Goal: Information Seeking & Learning: Learn about a topic

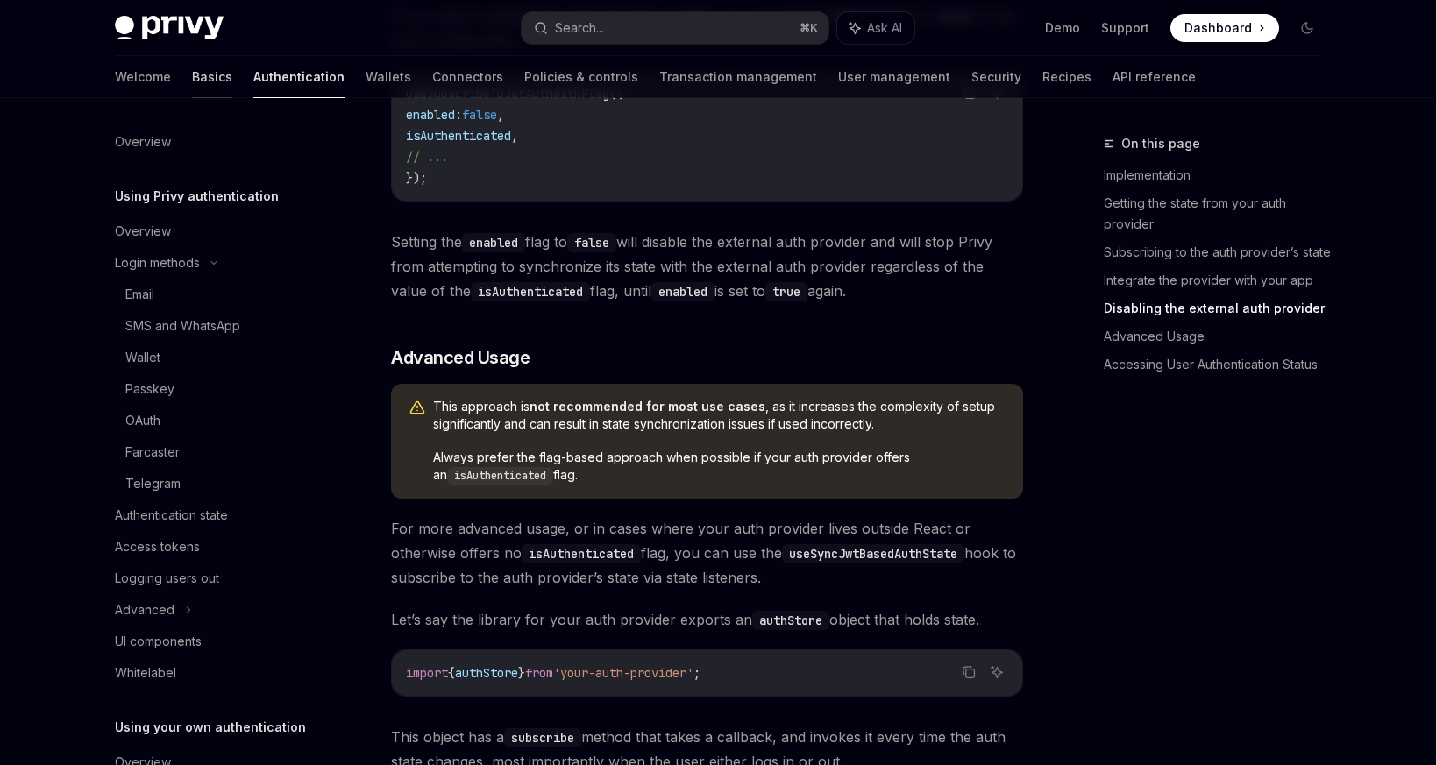
click at [192, 75] on link "Basics" at bounding box center [212, 77] width 40 height 42
type textarea "*"
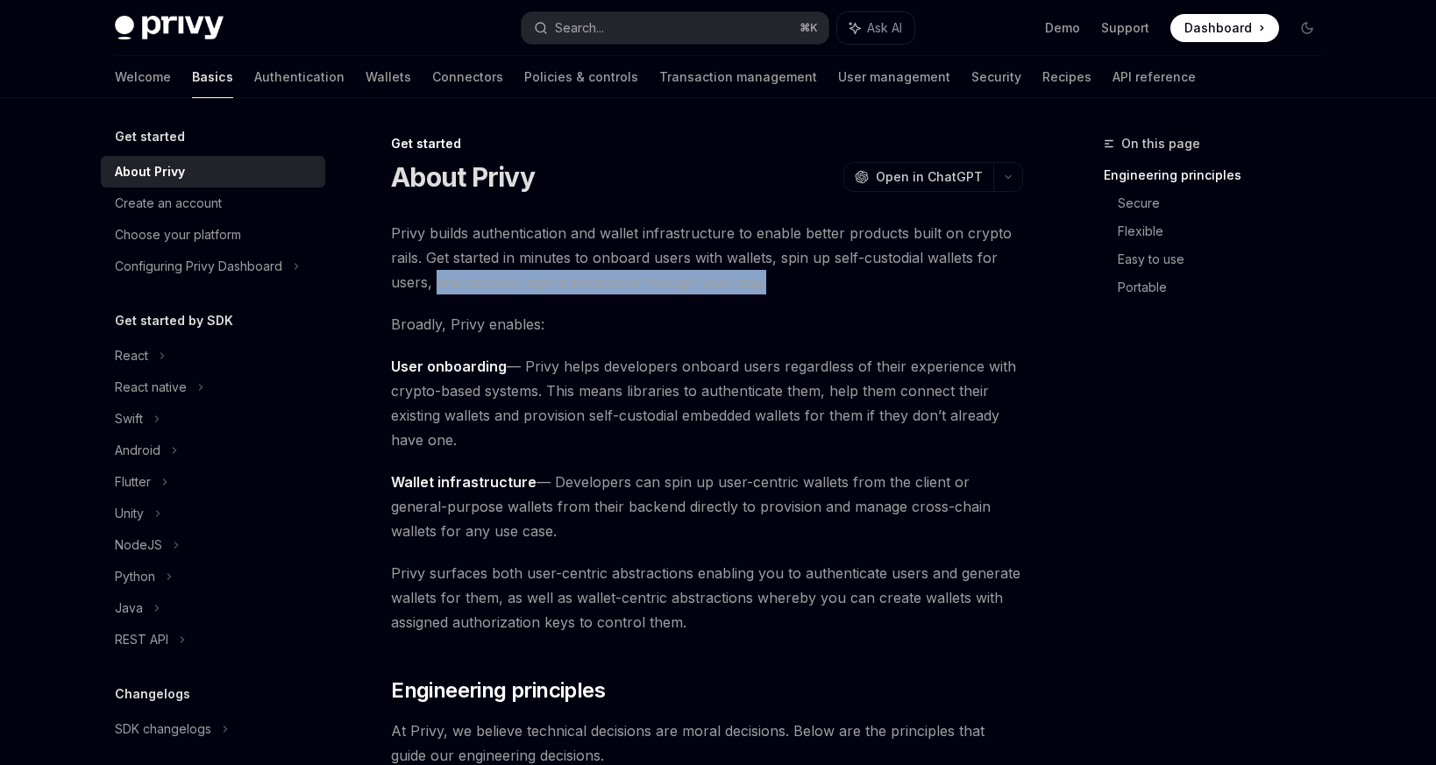
drag, startPoint x: 454, startPoint y: 283, endPoint x: 775, endPoint y: 283, distance: 320.8
click at [775, 283] on span "Privy builds authentication and wallet infrastructure to enable better products…" at bounding box center [707, 258] width 632 height 74
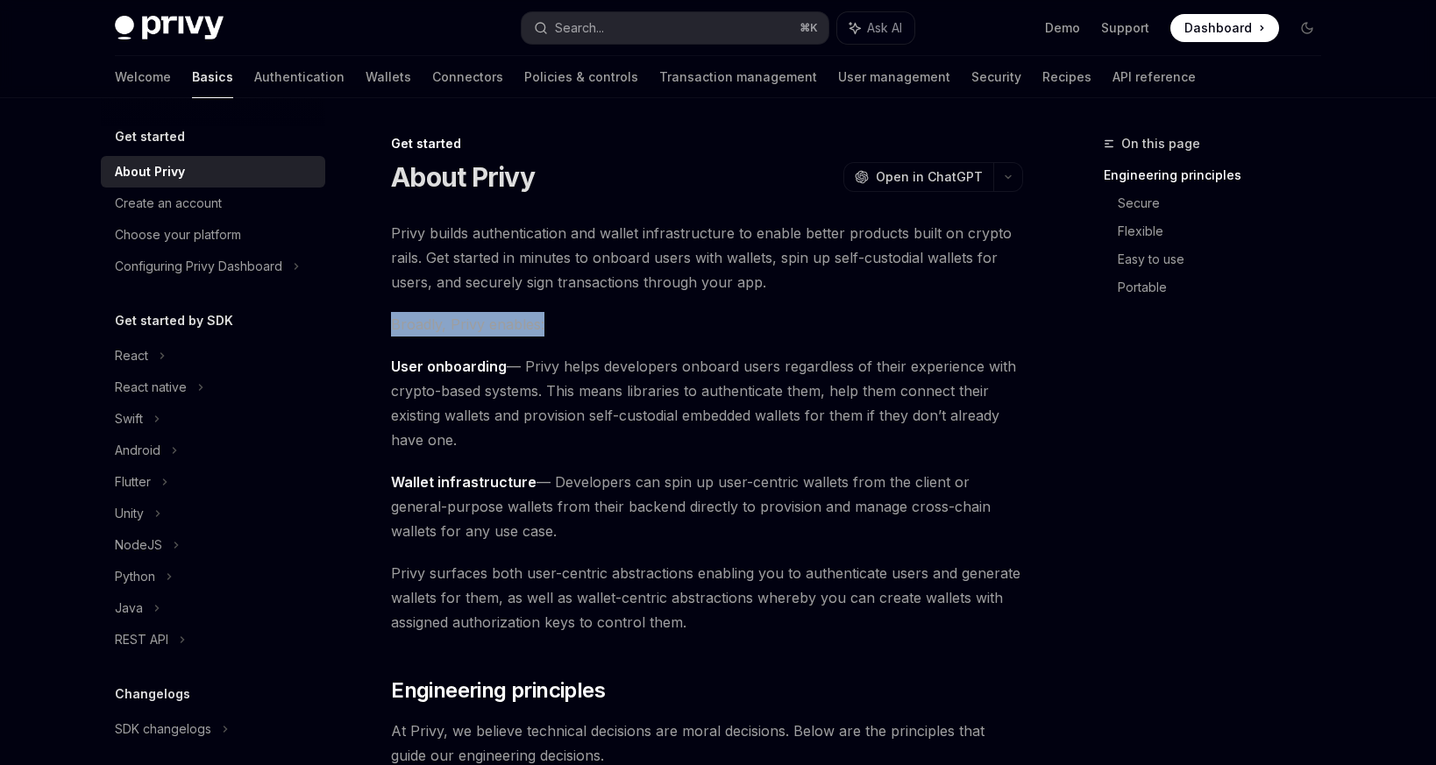
drag, startPoint x: 387, startPoint y: 323, endPoint x: 730, endPoint y: 323, distance: 342.7
click at [730, 323] on span "Broadly, Privy enables:" at bounding box center [707, 324] width 632 height 25
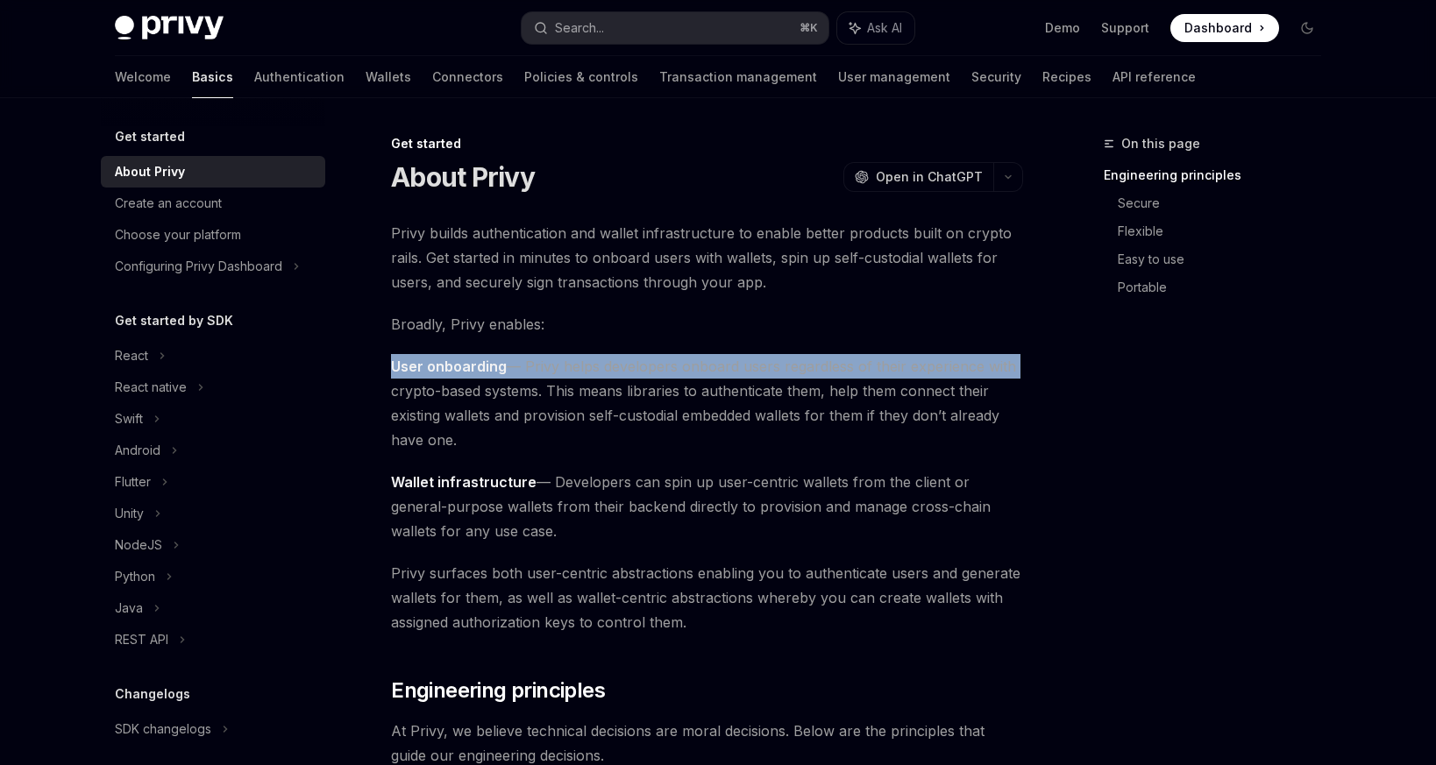
drag, startPoint x: 370, startPoint y: 367, endPoint x: 1021, endPoint y: 373, distance: 651.3
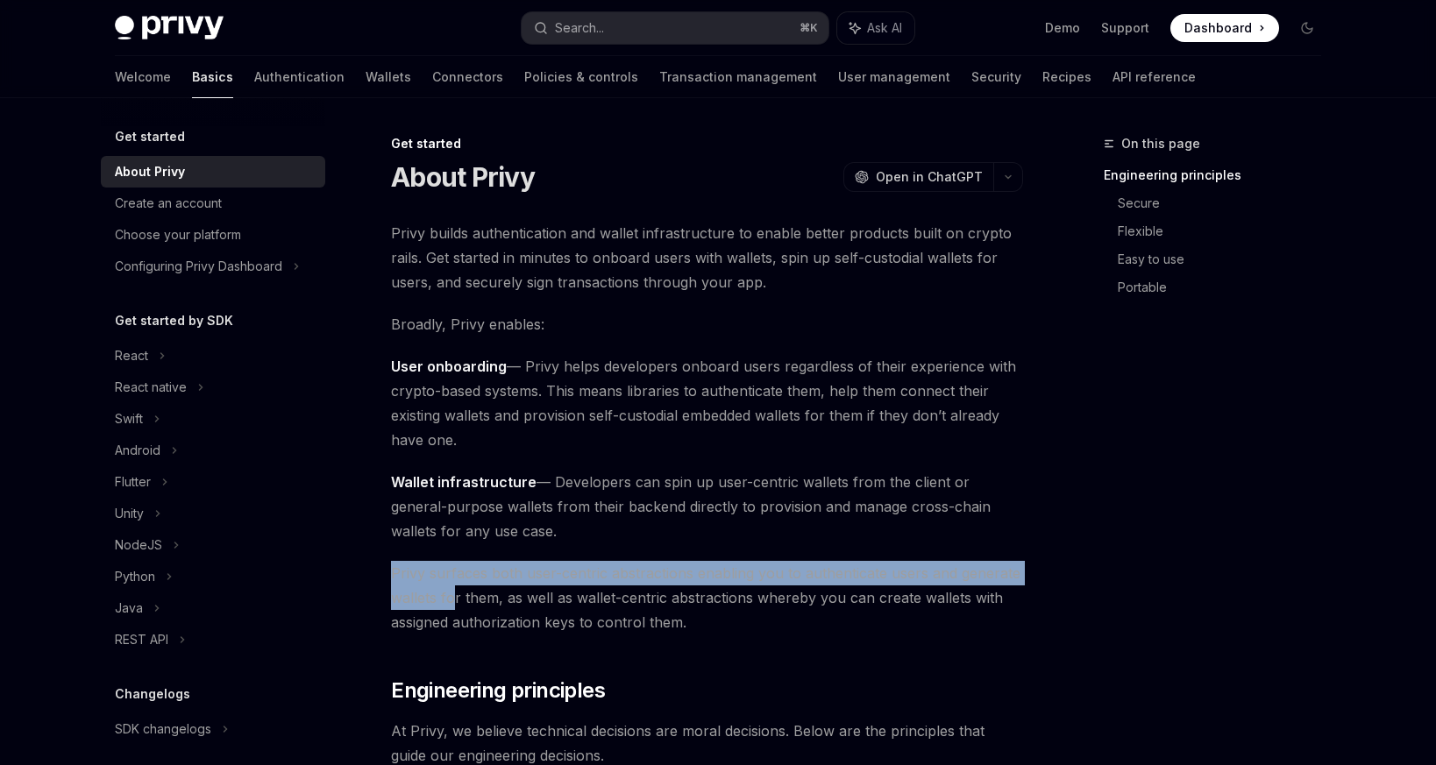
drag, startPoint x: 385, startPoint y: 571, endPoint x: 451, endPoint y: 602, distance: 72.5
click at [451, 602] on span "Privy surfaces both user-centric abstractions enabling you to authenticate user…" at bounding box center [707, 598] width 632 height 74
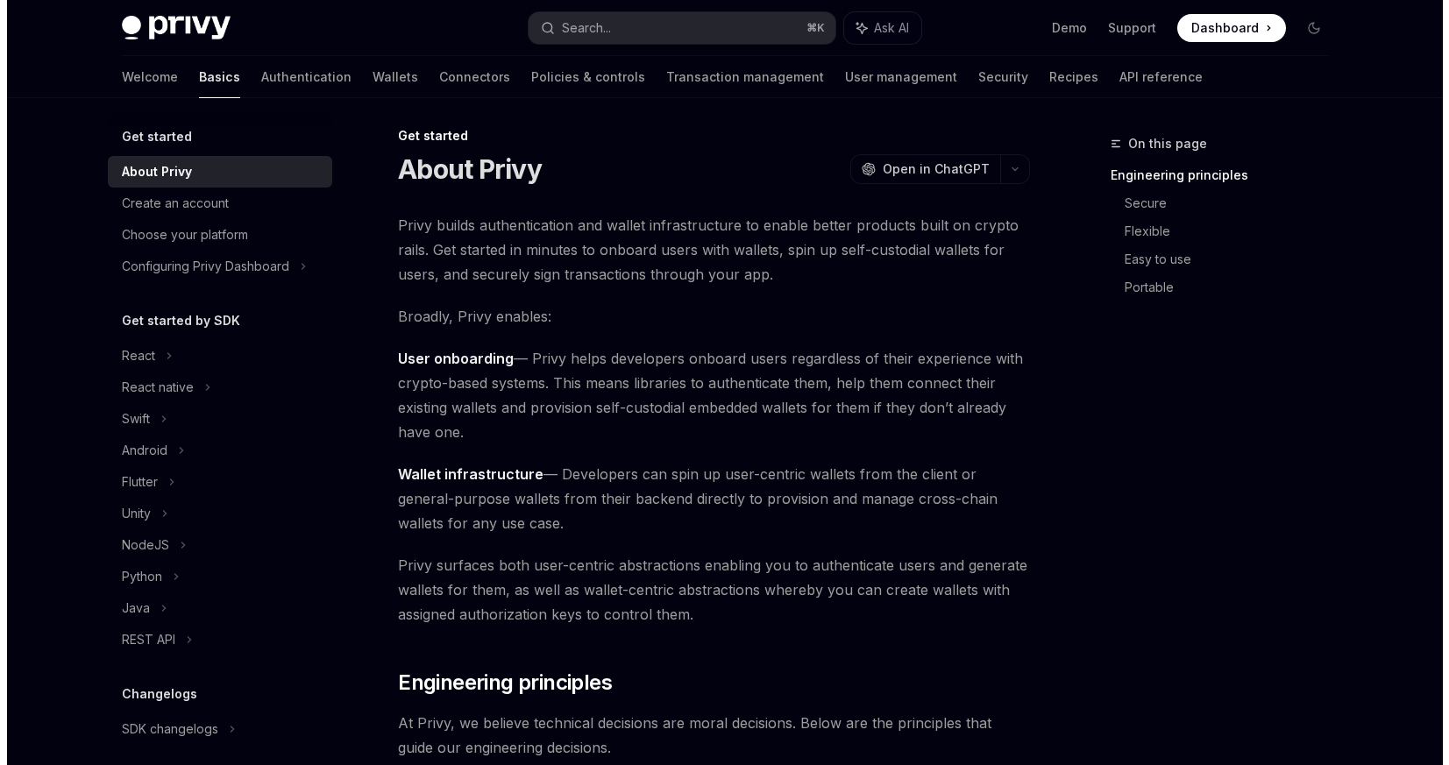
scroll to position [8, 0]
